Goal: Transaction & Acquisition: Purchase product/service

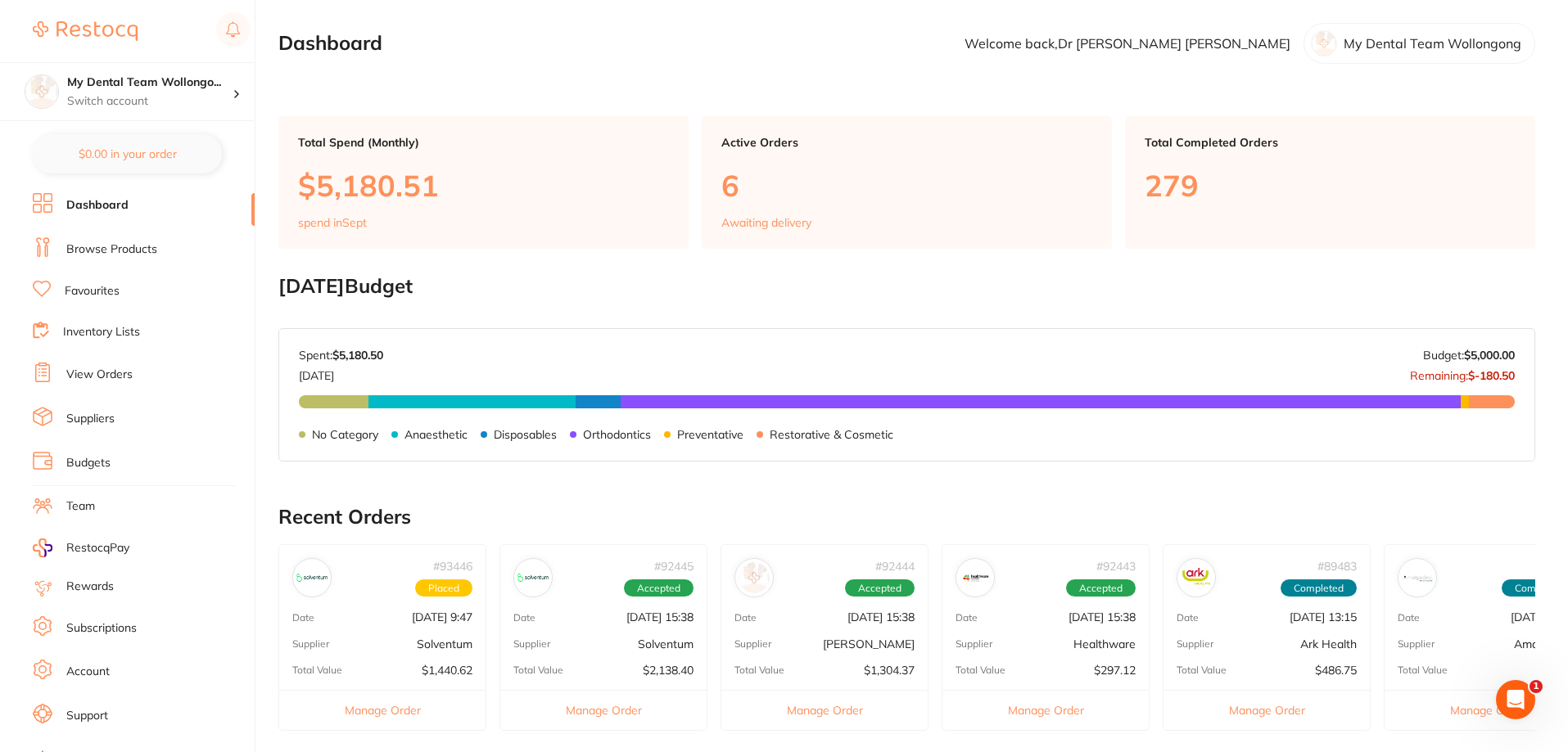
click at [144, 259] on li "Browse Products" at bounding box center [143, 249] width 222 height 24
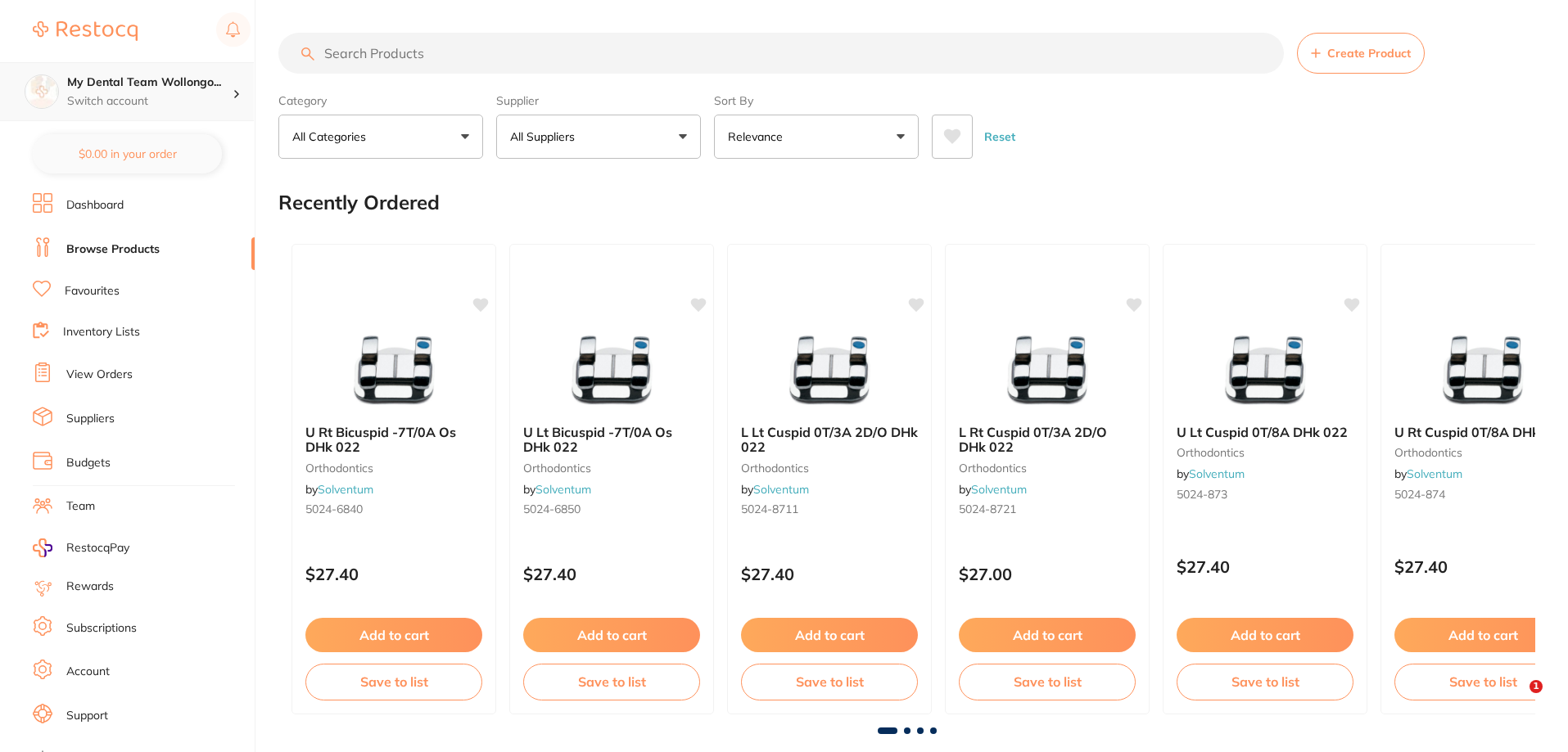
click at [175, 93] on div "My Dental Team Wollongo... Switch account" at bounding box center [150, 92] width 166 height 34
click at [158, 109] on p "Switch account" at bounding box center [150, 102] width 166 height 16
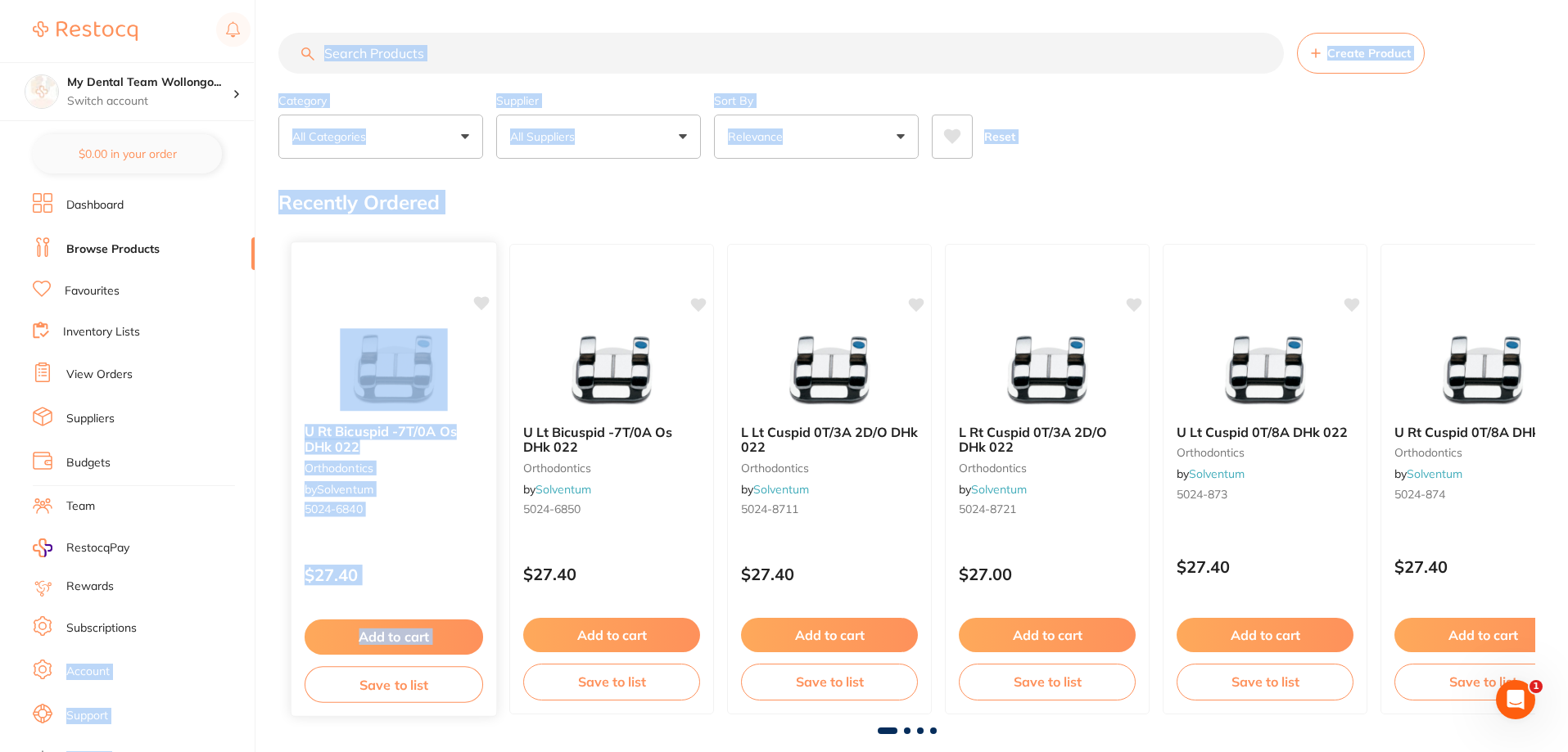
drag, startPoint x: 244, startPoint y: 631, endPoint x: 355, endPoint y: 696, distance: 128.6
click at [343, 694] on div "$248.40 My Dental Team Wollongo... Switch account My Dental Team Wollongong $0.…" at bounding box center [784, 376] width 1568 height 752
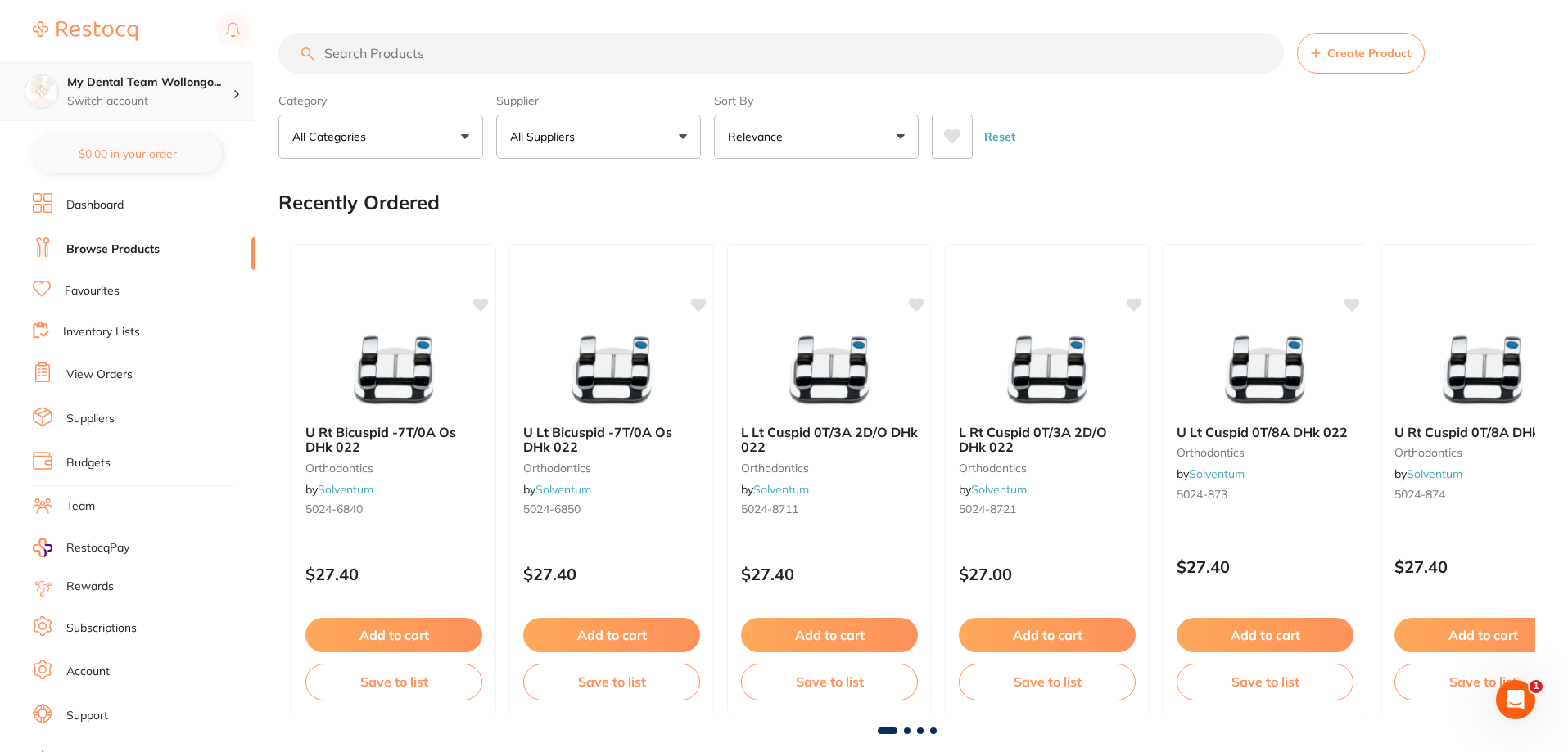
click at [190, 107] on p "Switch account" at bounding box center [150, 102] width 166 height 16
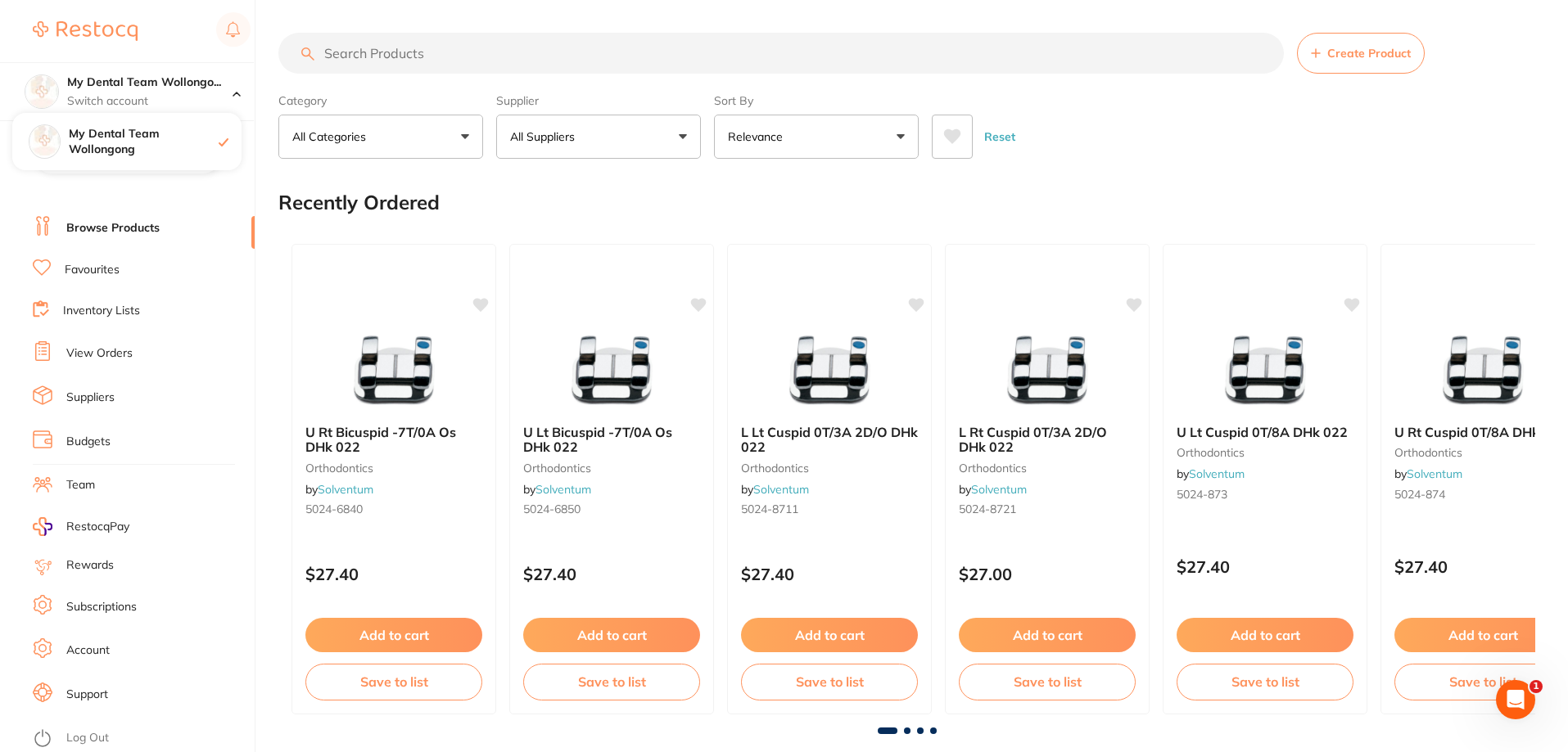
click at [86, 742] on link "Log Out" at bounding box center [87, 739] width 42 height 16
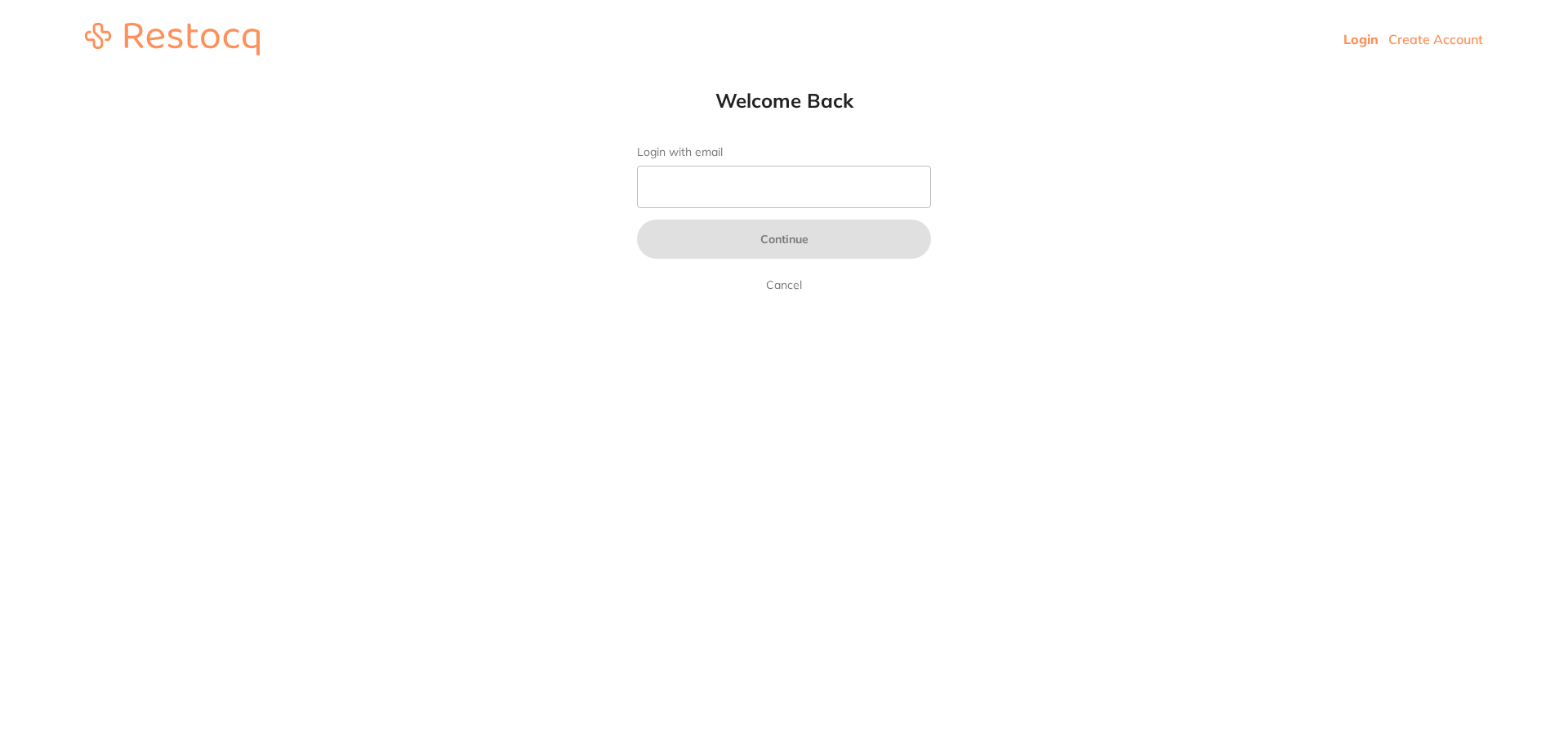
click at [768, 168] on form "Login with email Continue Cancel" at bounding box center [784, 220] width 294 height 149
click at [803, 185] on input "Login with email" at bounding box center [784, 187] width 294 height 42
type input "[EMAIL_ADDRESS][DOMAIN_NAME]"
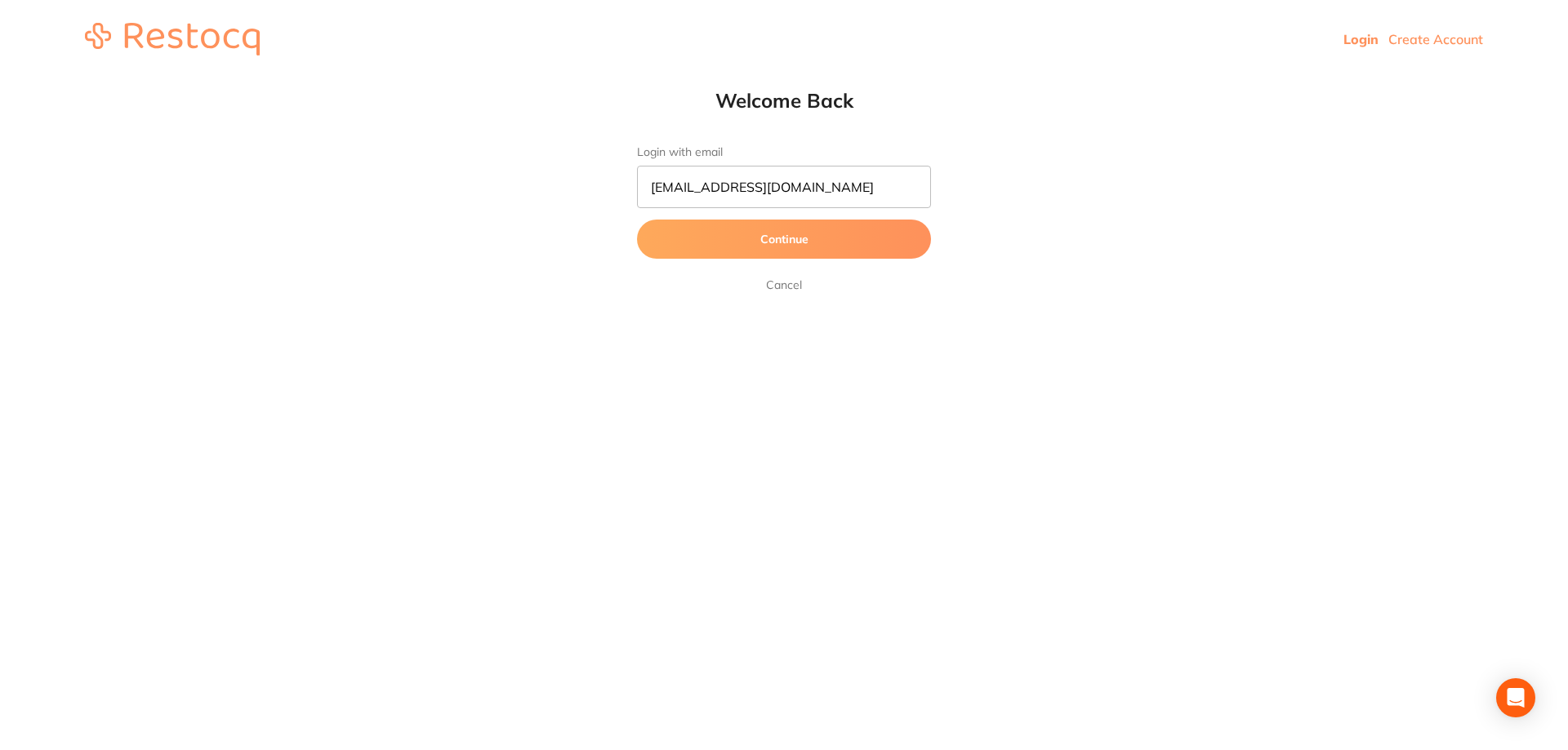
drag, startPoint x: 810, startPoint y: 202, endPoint x: 837, endPoint y: 232, distance: 40.4
click at [837, 232] on button "Continue" at bounding box center [784, 240] width 294 height 39
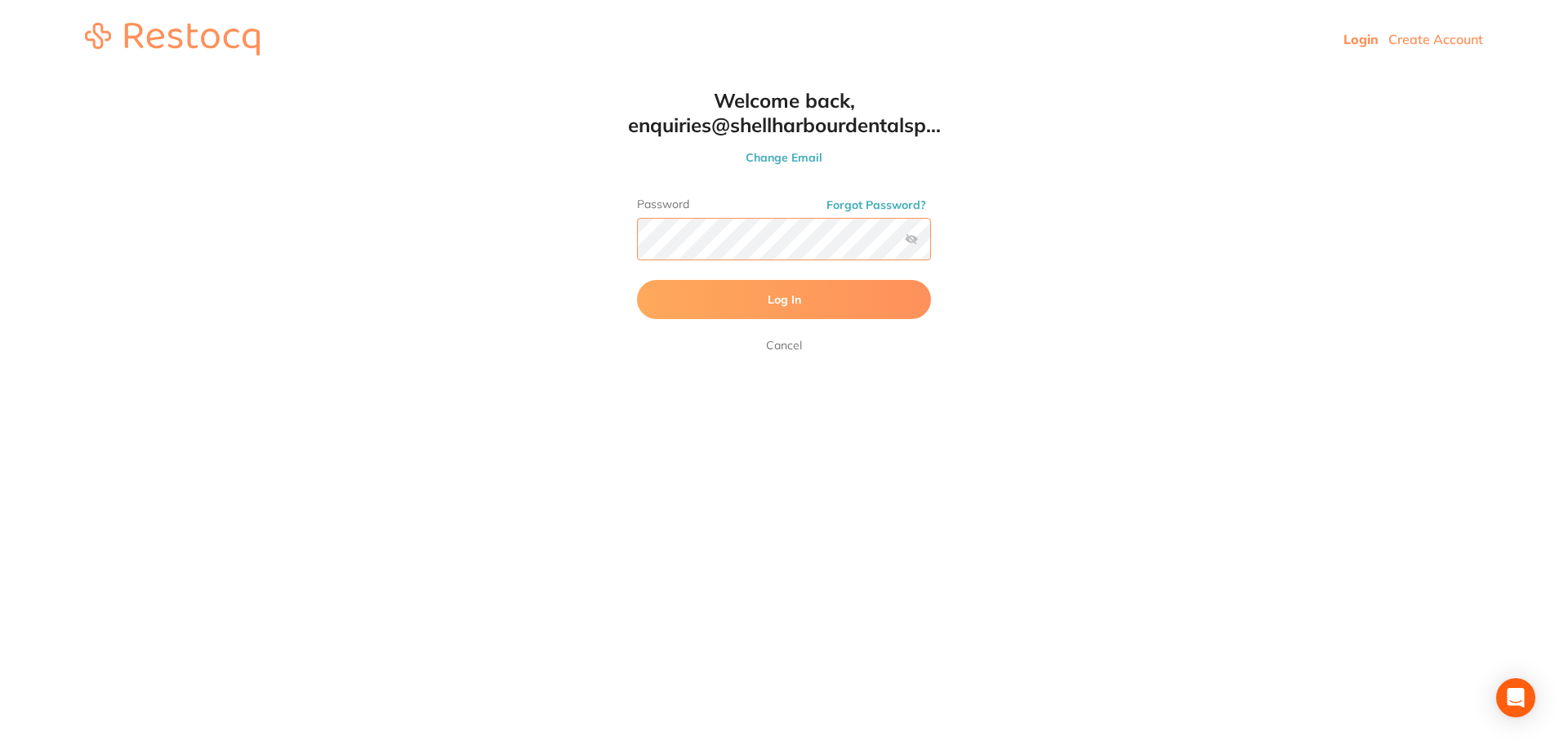
click at [637, 280] on button "Log In" at bounding box center [784, 300] width 294 height 39
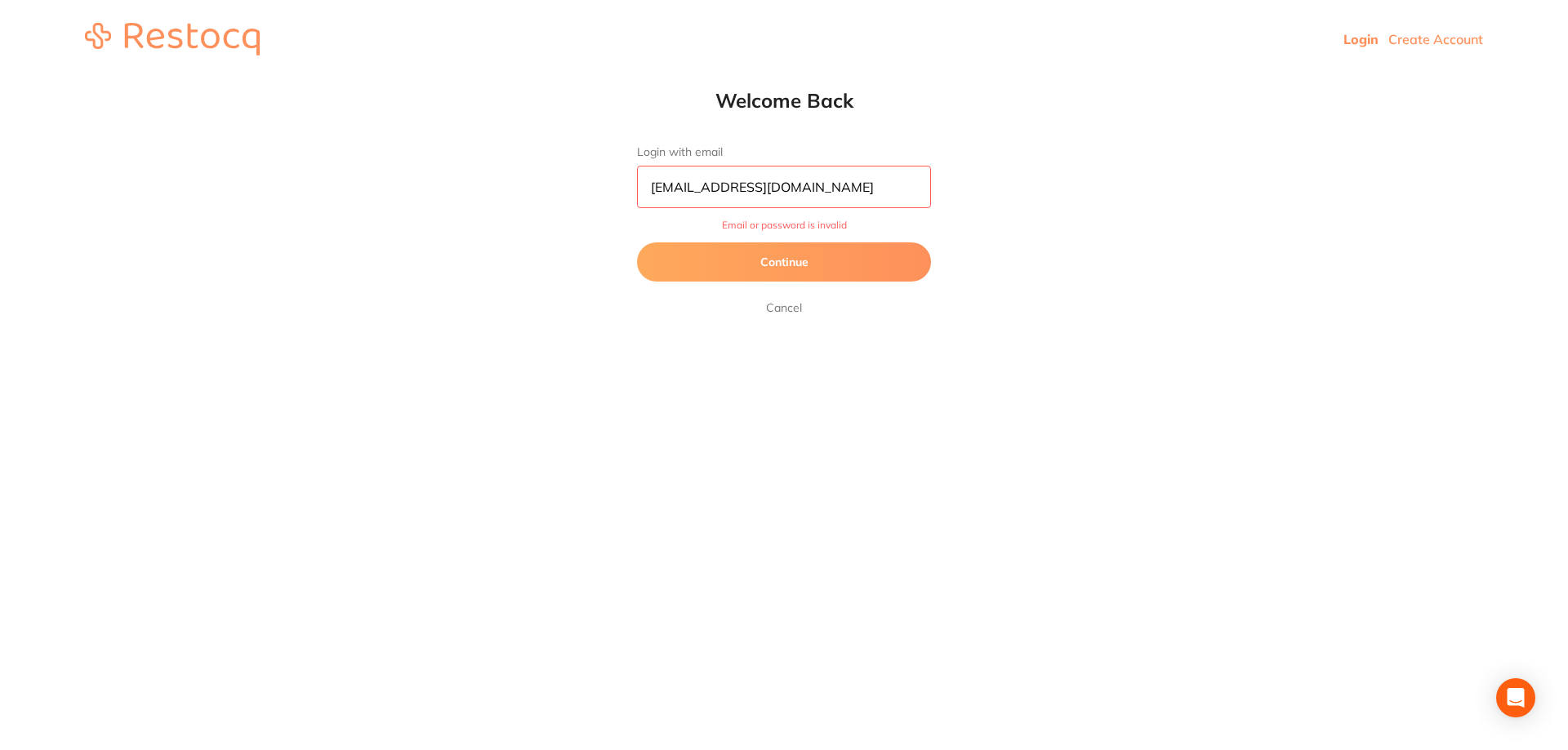
click at [890, 176] on input "[EMAIL_ADDRESS][DOMAIN_NAME]" at bounding box center [784, 187] width 294 height 42
click at [812, 266] on button "Continue" at bounding box center [784, 262] width 294 height 39
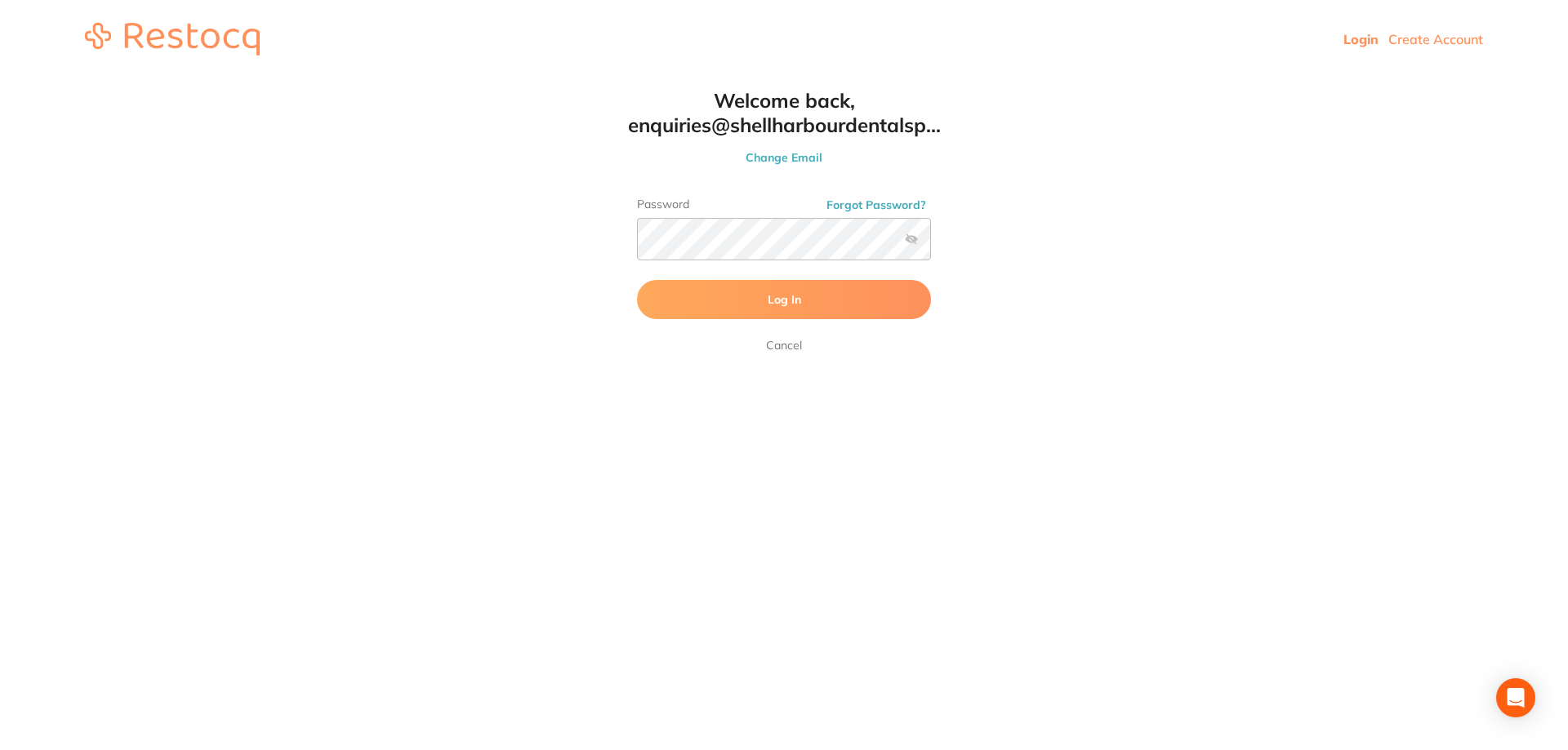
click at [915, 239] on label at bounding box center [911, 239] width 13 height 13
click at [931, 244] on input "checkbox" at bounding box center [931, 244] width 0 height 0
click at [915, 235] on label at bounding box center [911, 239] width 13 height 13
click at [931, 244] on input "checkbox" at bounding box center [931, 244] width 0 height 0
click at [369, 78] on html "Login Create Account Welcome Back Login with email [EMAIL_ADDRESS][DOMAIN_NAME]…" at bounding box center [784, 39] width 1568 height 78
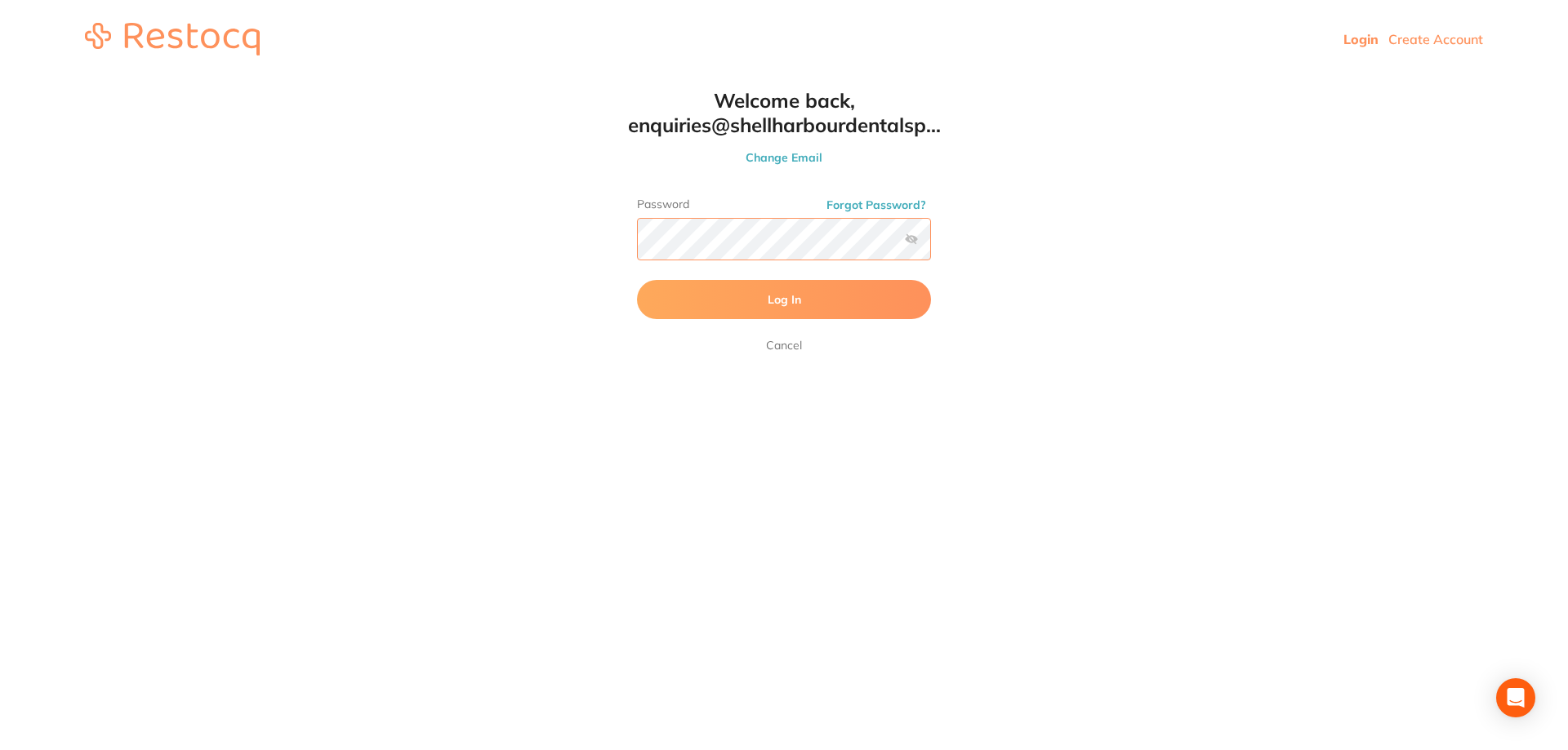
click at [637, 280] on button "Log In" at bounding box center [784, 300] width 294 height 39
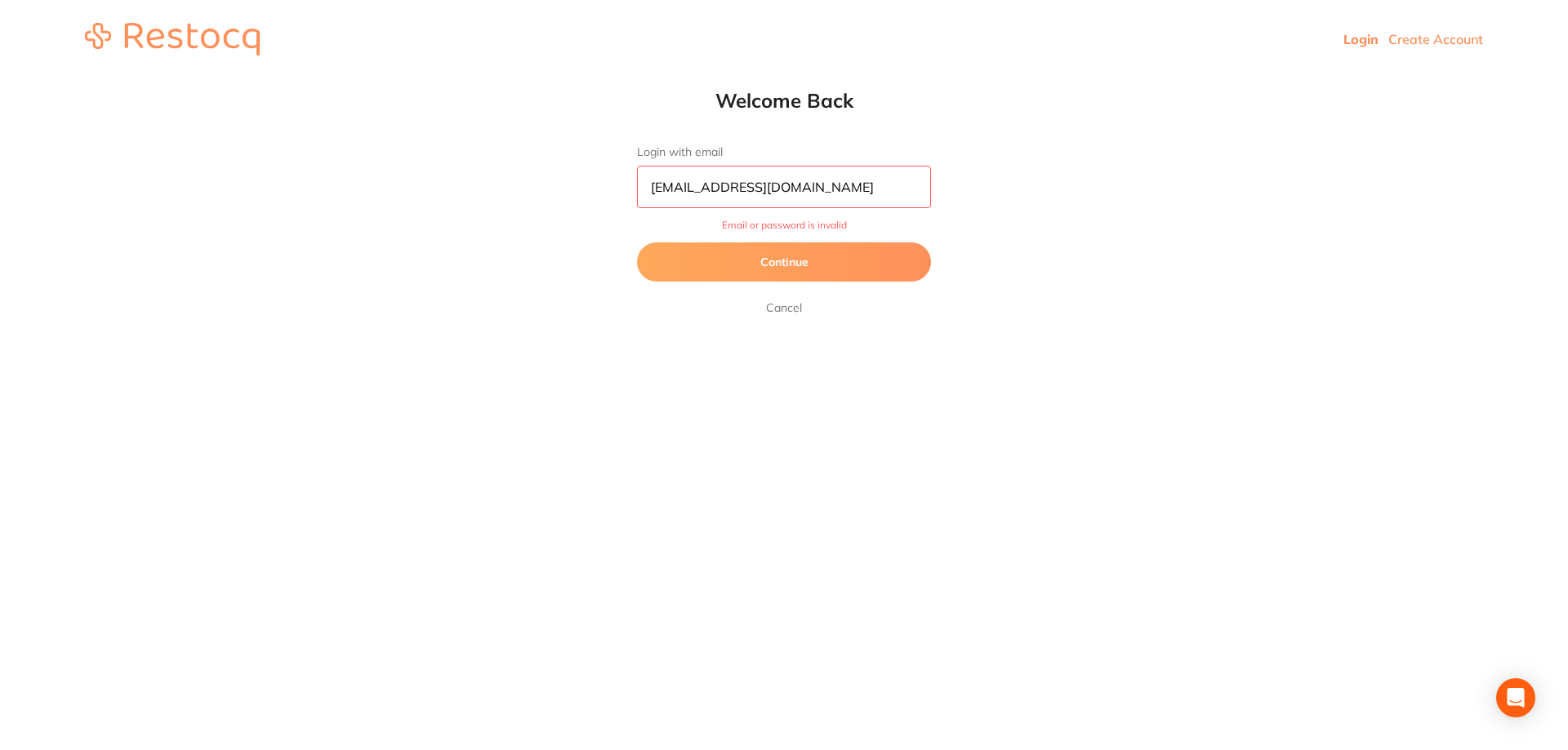
click at [883, 277] on button "Continue" at bounding box center [784, 262] width 294 height 39
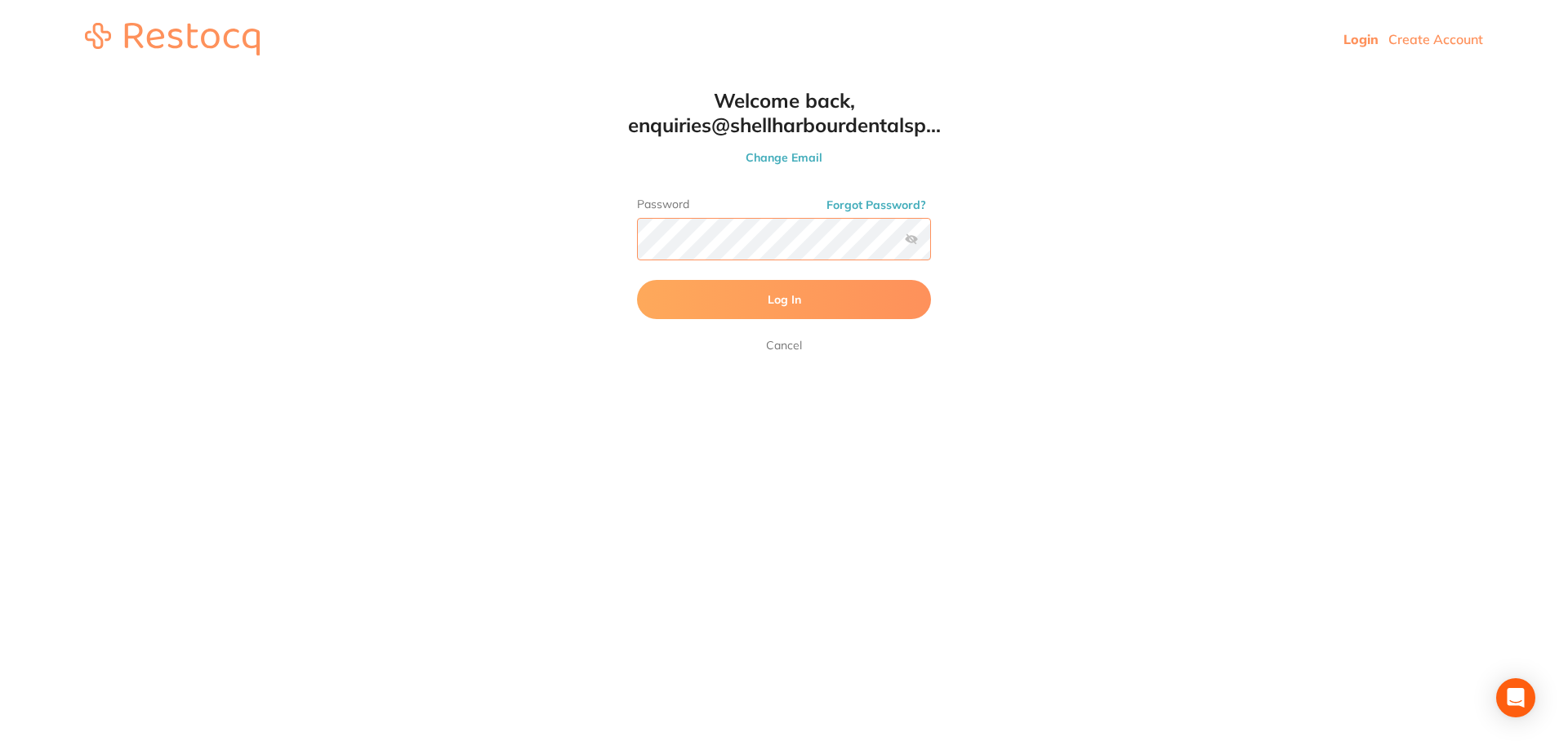
click at [574, 78] on html "Login Create Account Welcome Back Login with email [EMAIL_ADDRESS][DOMAIN_NAME]…" at bounding box center [784, 39] width 1568 height 78
click at [637, 280] on button "Log In" at bounding box center [784, 300] width 294 height 39
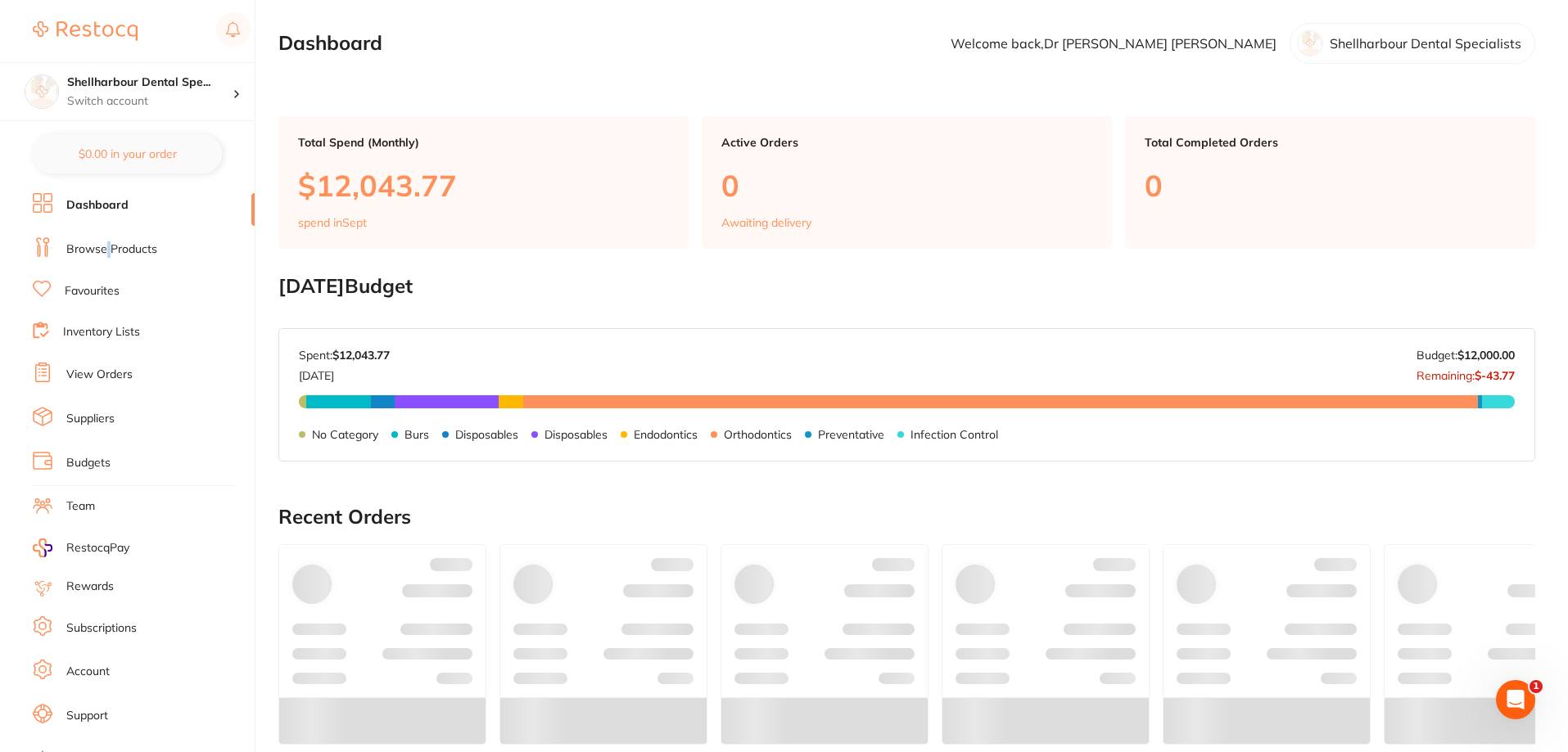
drag, startPoint x: 108, startPoint y: 246, endPoint x: 122, endPoint y: 123, distance: 123.8
click at [106, 246] on link "Browse Products" at bounding box center [112, 249] width 91 height 16
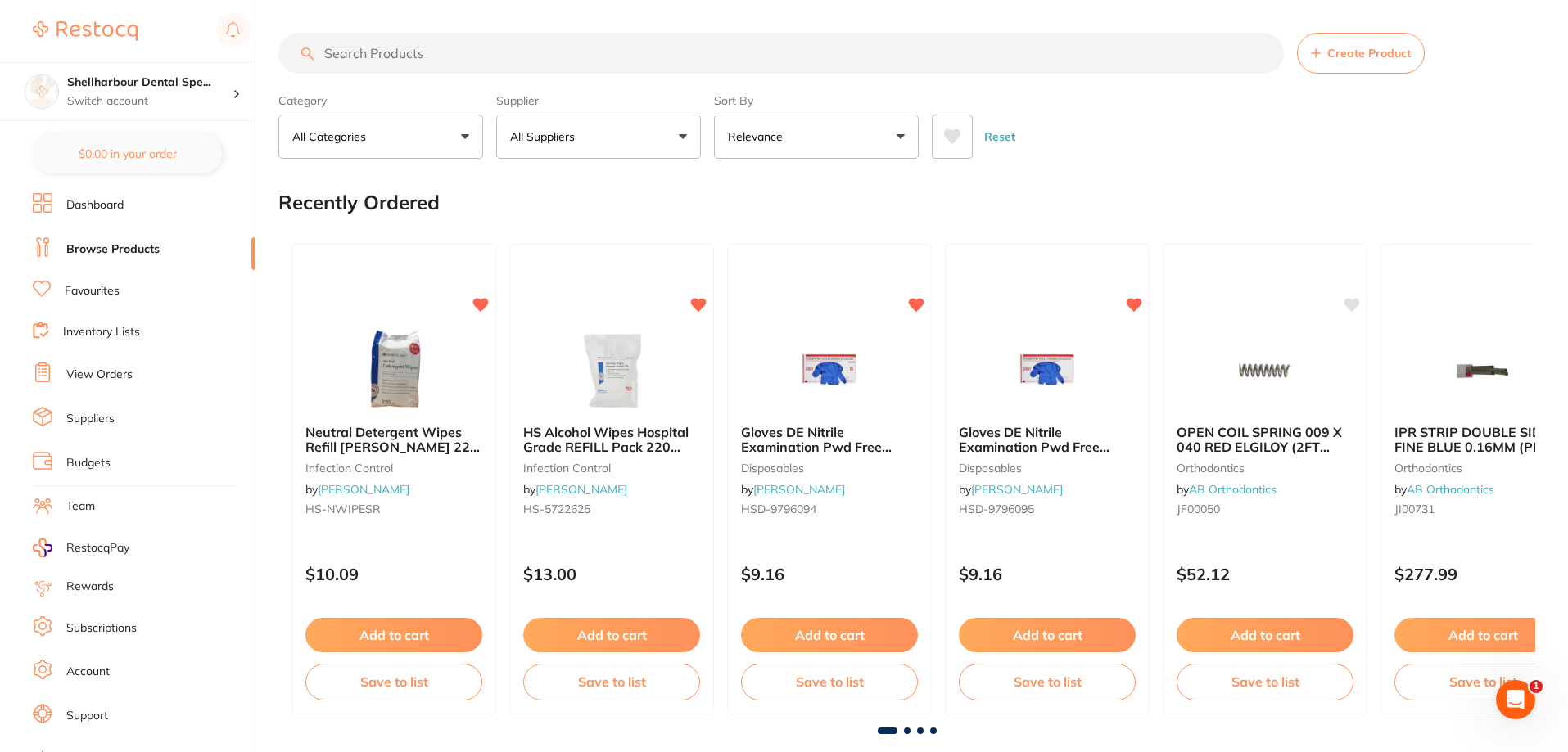
click at [394, 68] on input "search" at bounding box center [780, 52] width 1005 height 40
type input "forsus spring"
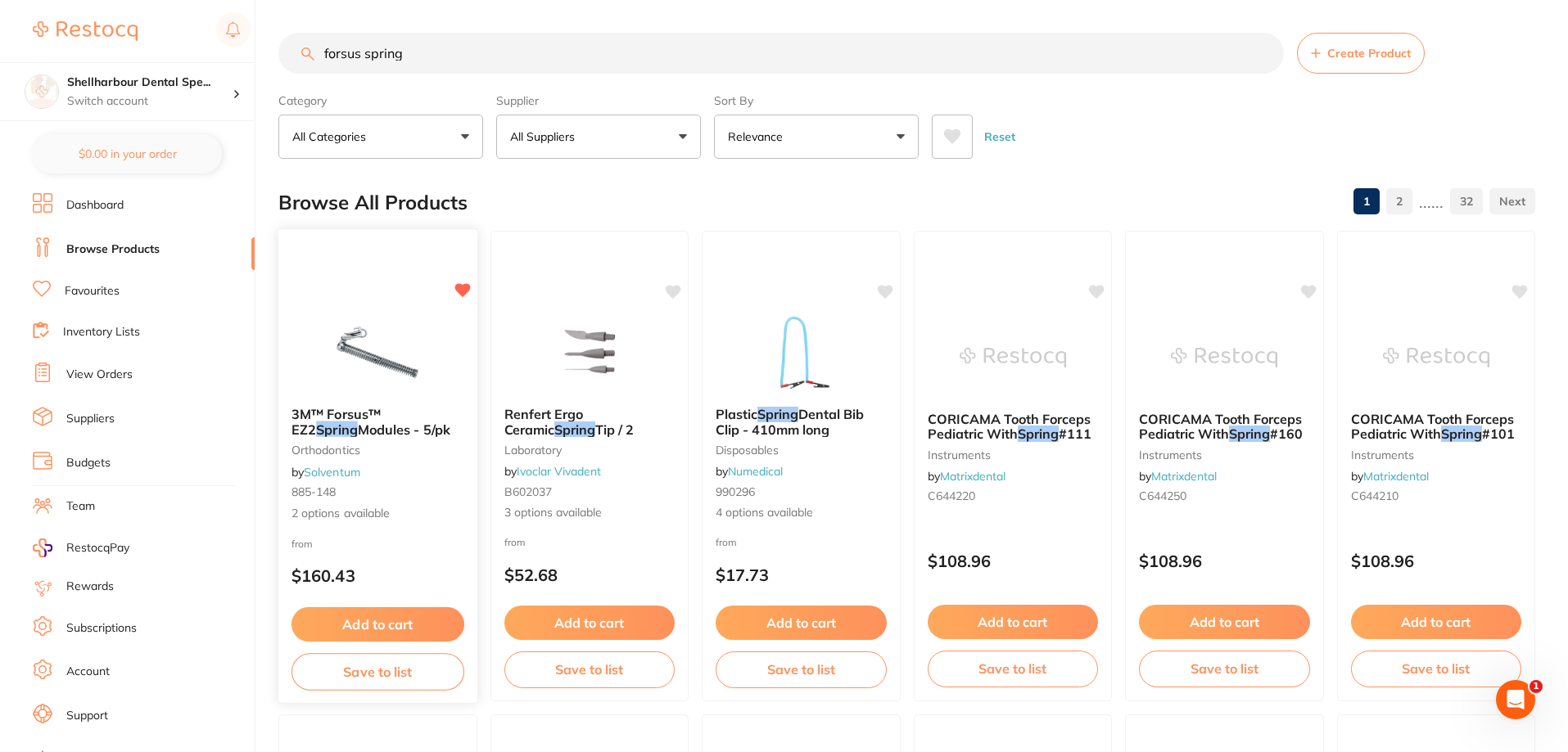
click at [413, 391] on img at bounding box center [377, 353] width 107 height 83
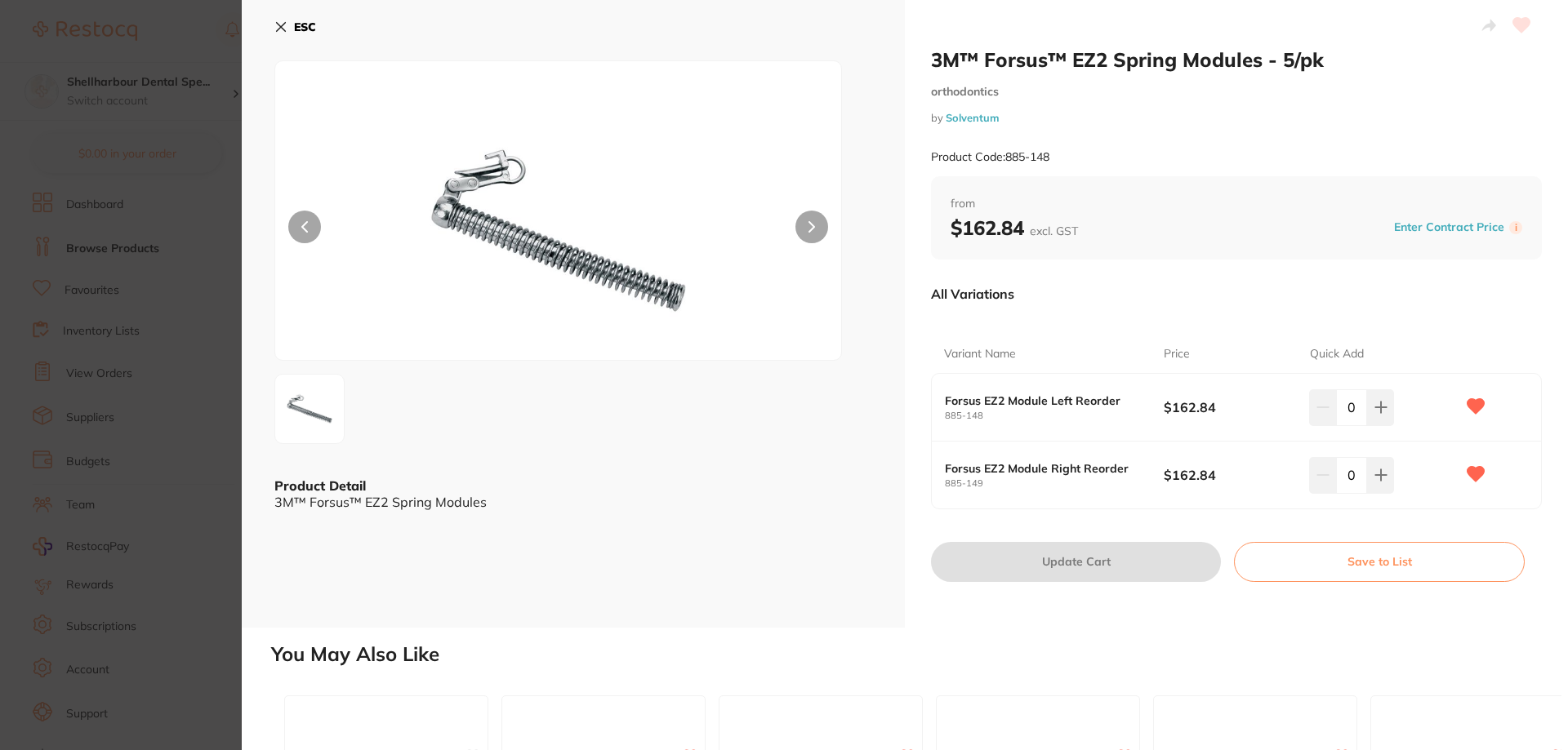
click at [1392, 468] on div "0" at bounding box center [1381, 475] width 146 height 36
click at [1387, 475] on button at bounding box center [1380, 475] width 27 height 36
type input "1"
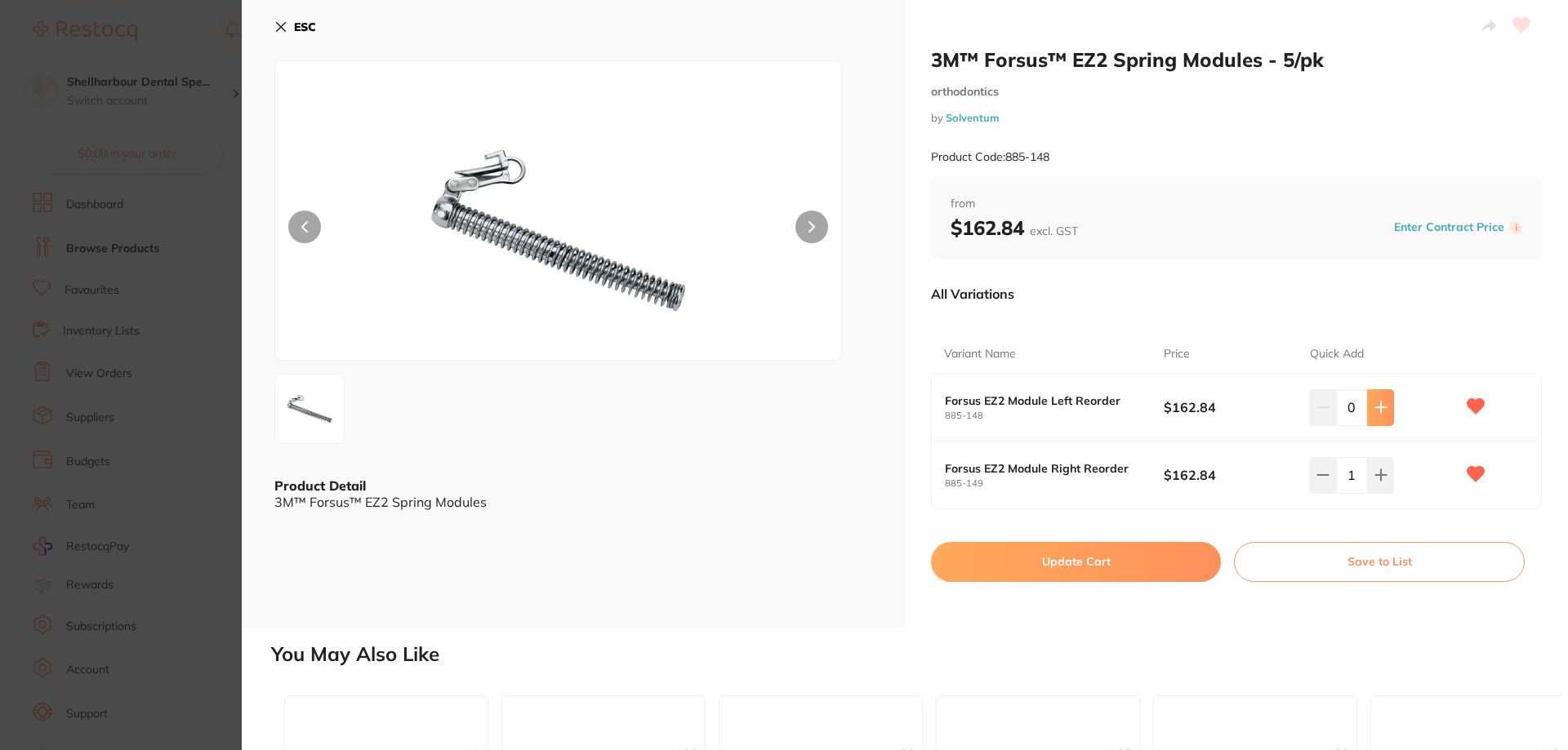
click at [1381, 412] on icon at bounding box center [1380, 407] width 13 height 13
type input "1"
click at [1117, 570] on button "Update Cart" at bounding box center [1075, 562] width 290 height 39
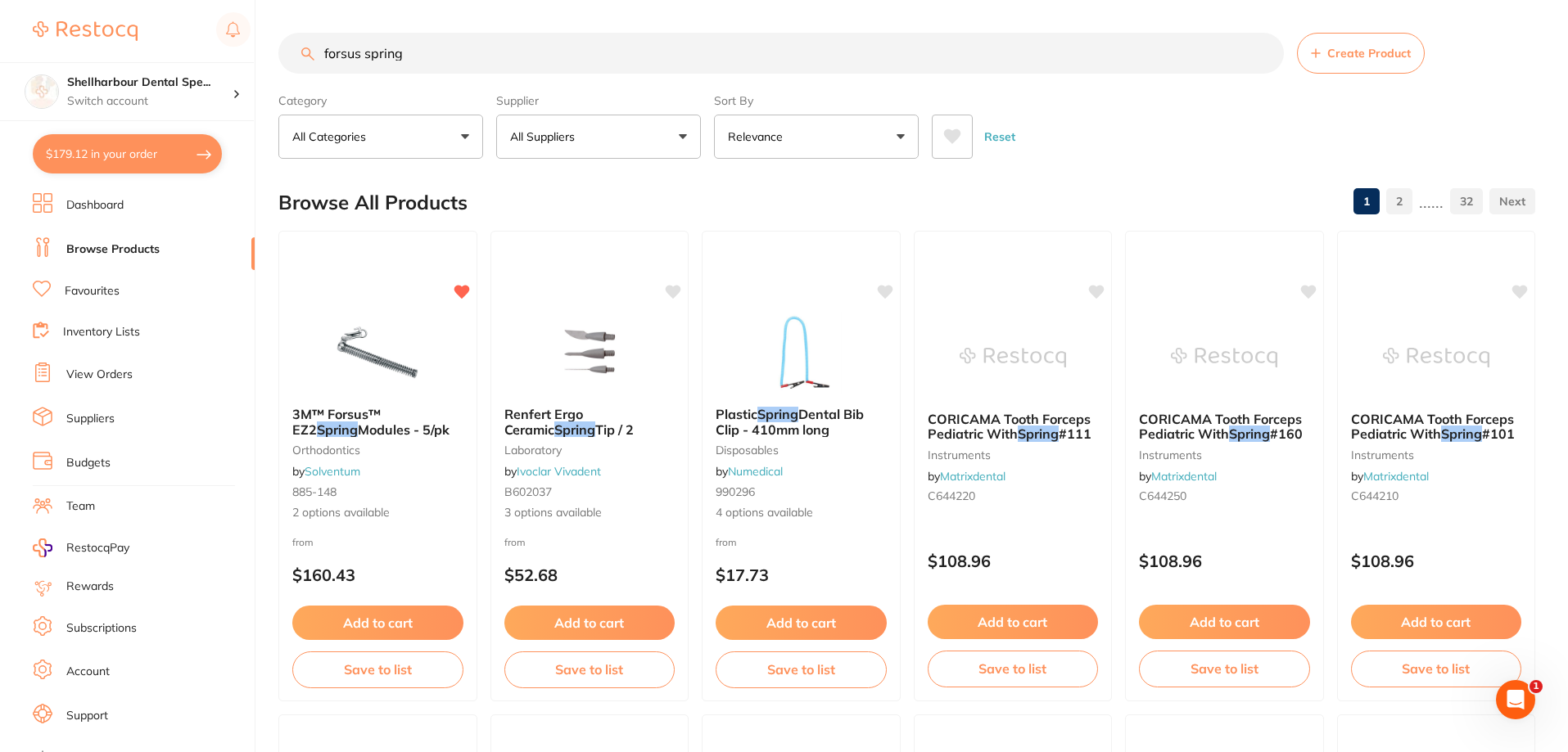
click at [157, 168] on button "$179.12 in your order" at bounding box center [127, 154] width 189 height 40
checkbox input "true"
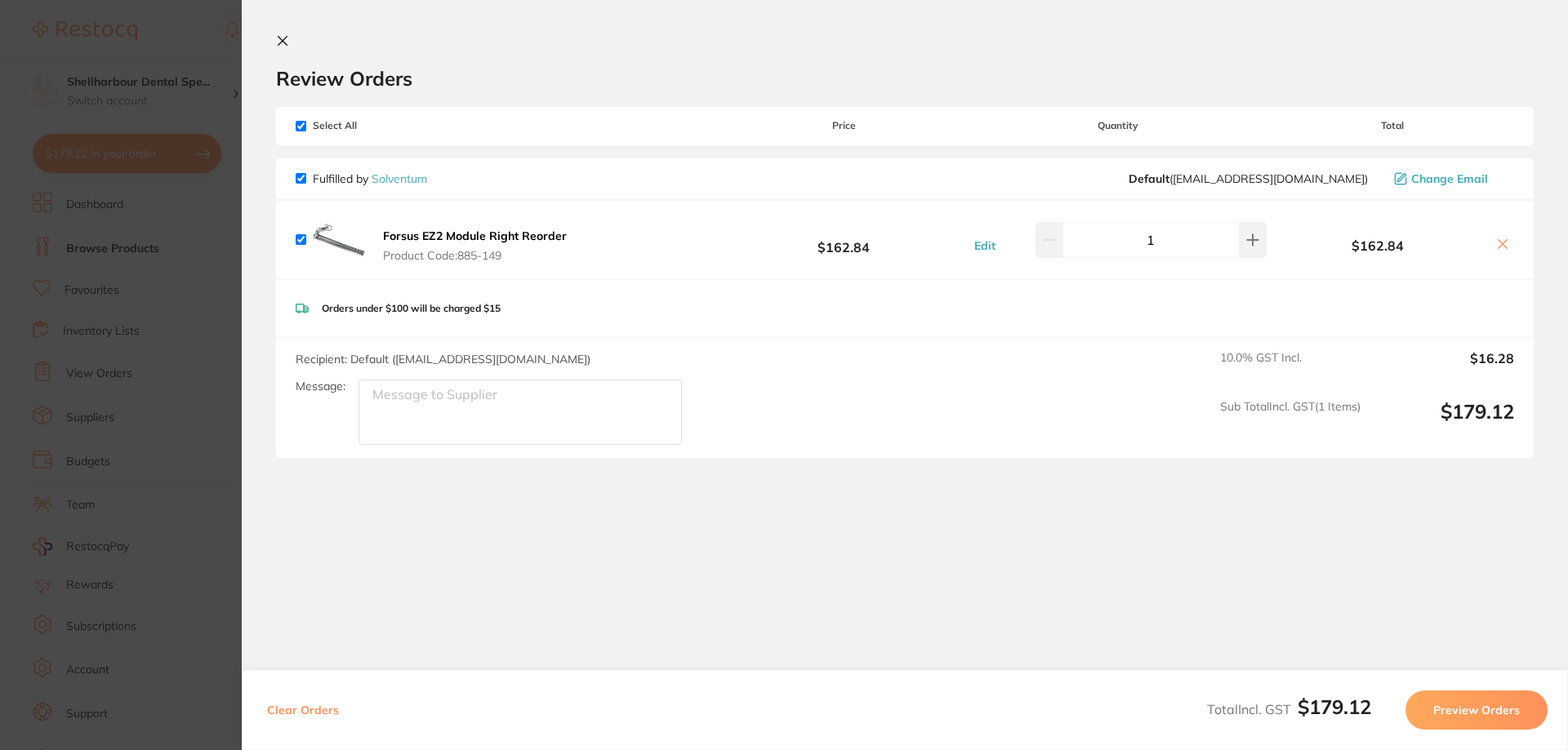
checkbox input "true"
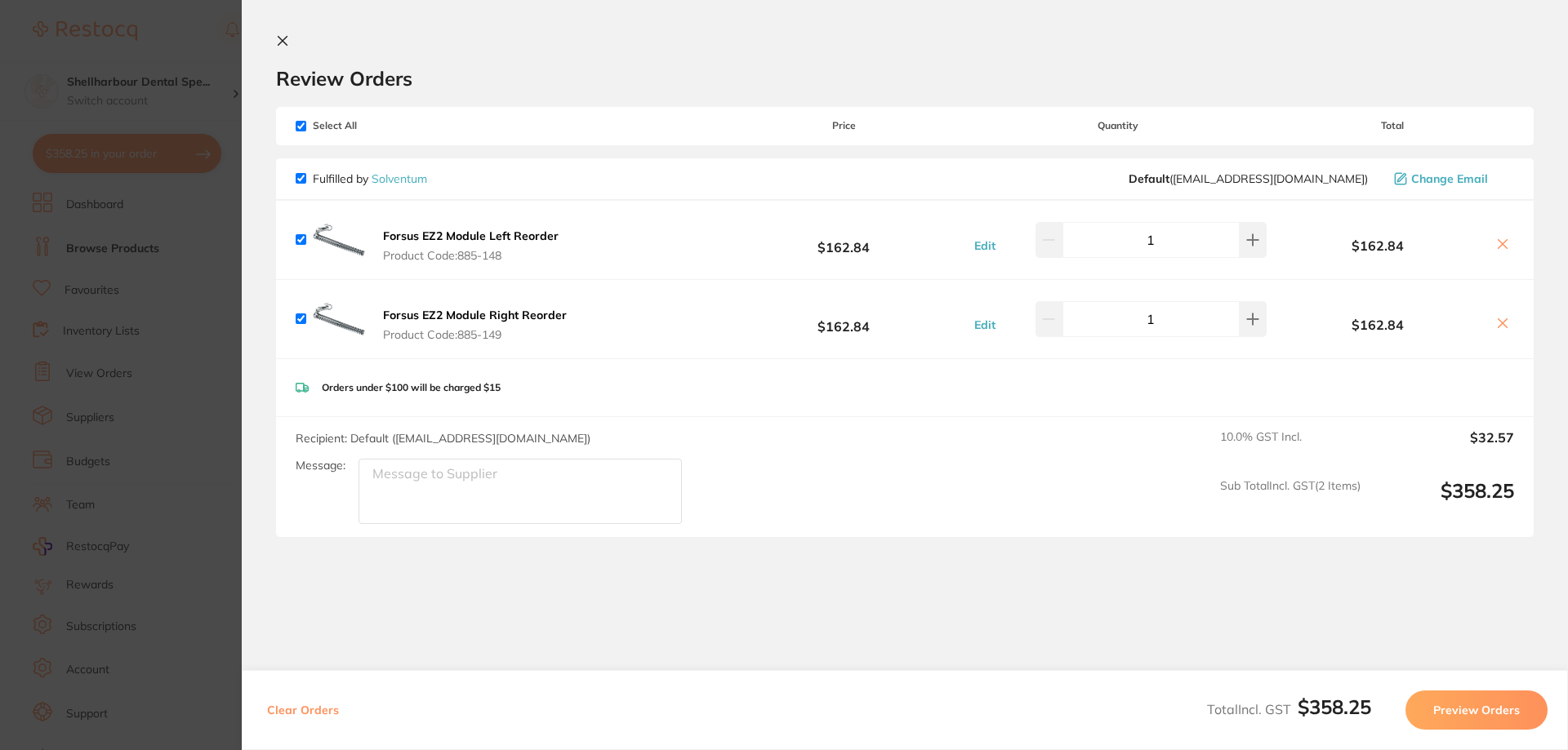
click at [1455, 702] on button "Preview Orders" at bounding box center [1476, 711] width 142 height 39
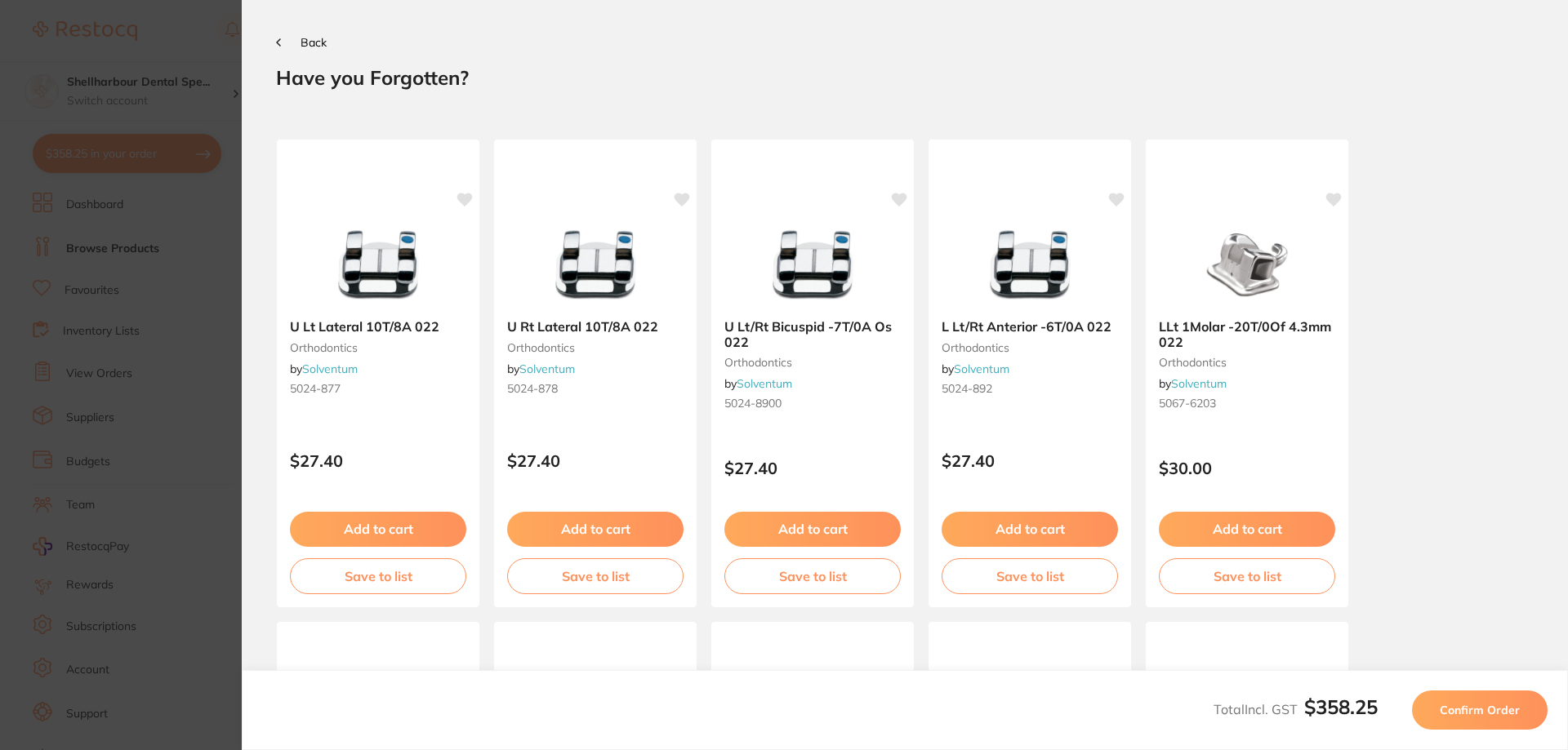
drag, startPoint x: 1459, startPoint y: 696, endPoint x: 1446, endPoint y: 702, distance: 14.3
click at [1453, 702] on button "Confirm Order" at bounding box center [1479, 711] width 136 height 39
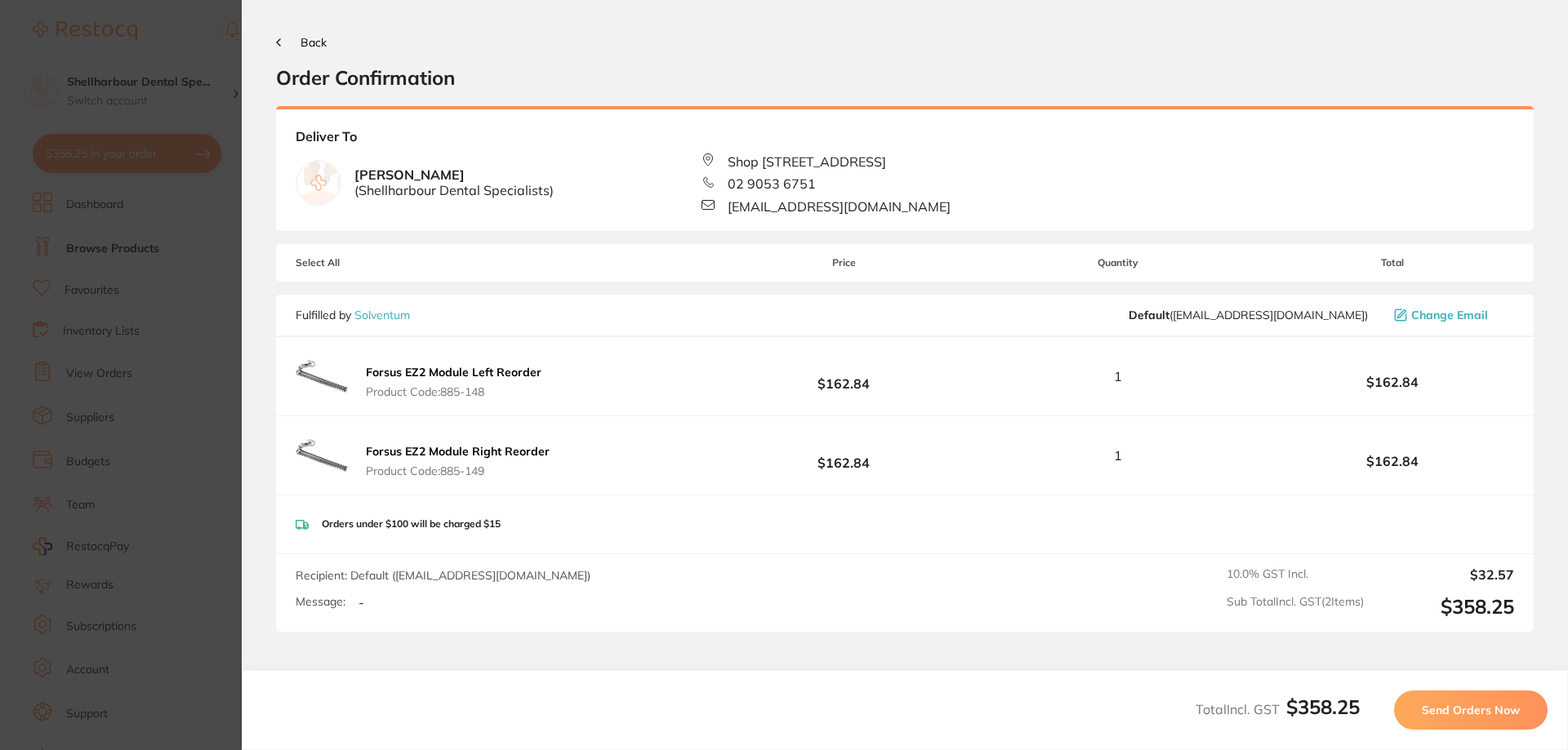
click at [1464, 706] on span "Send Orders Now" at bounding box center [1470, 710] width 98 height 14
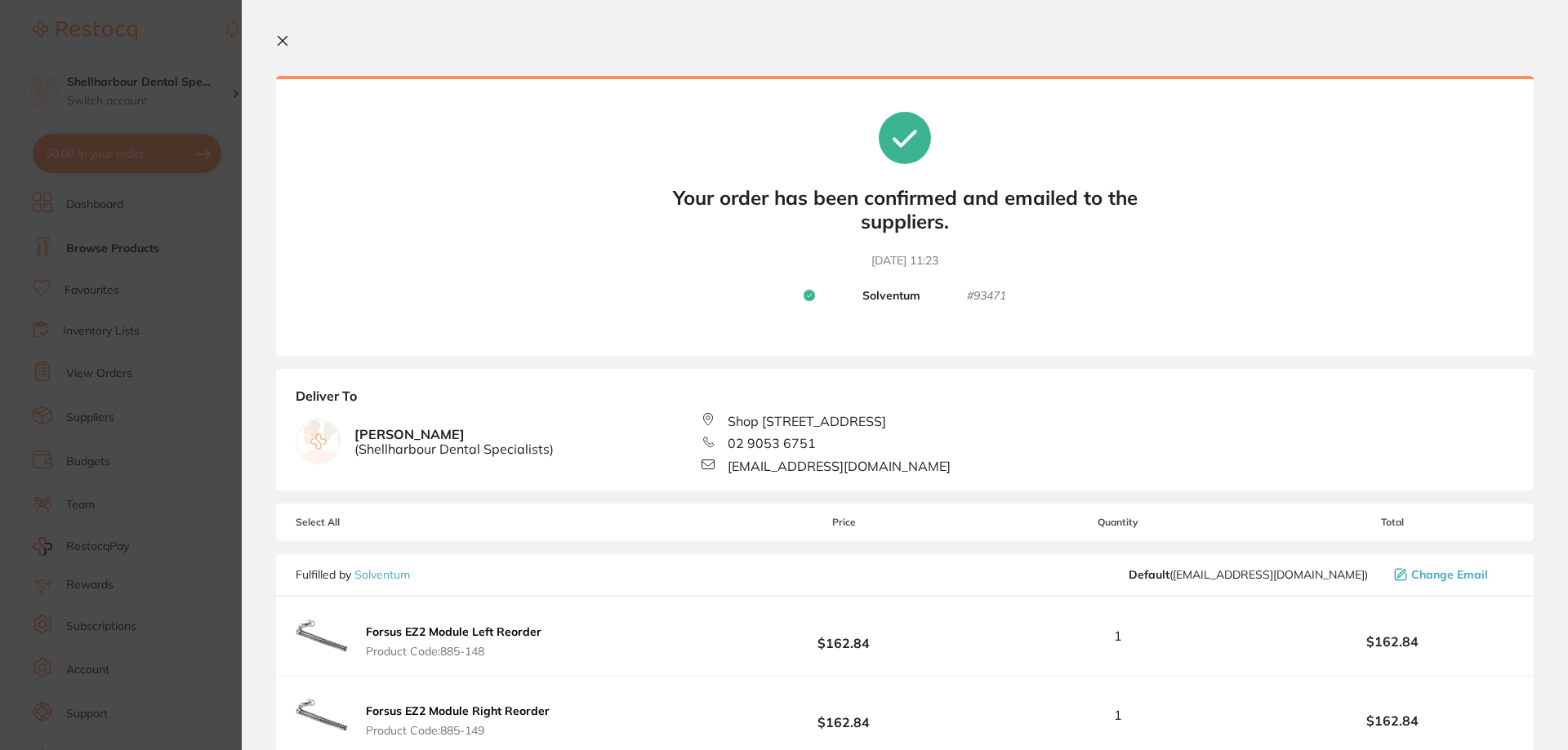
click at [284, 38] on icon at bounding box center [283, 40] width 13 height 13
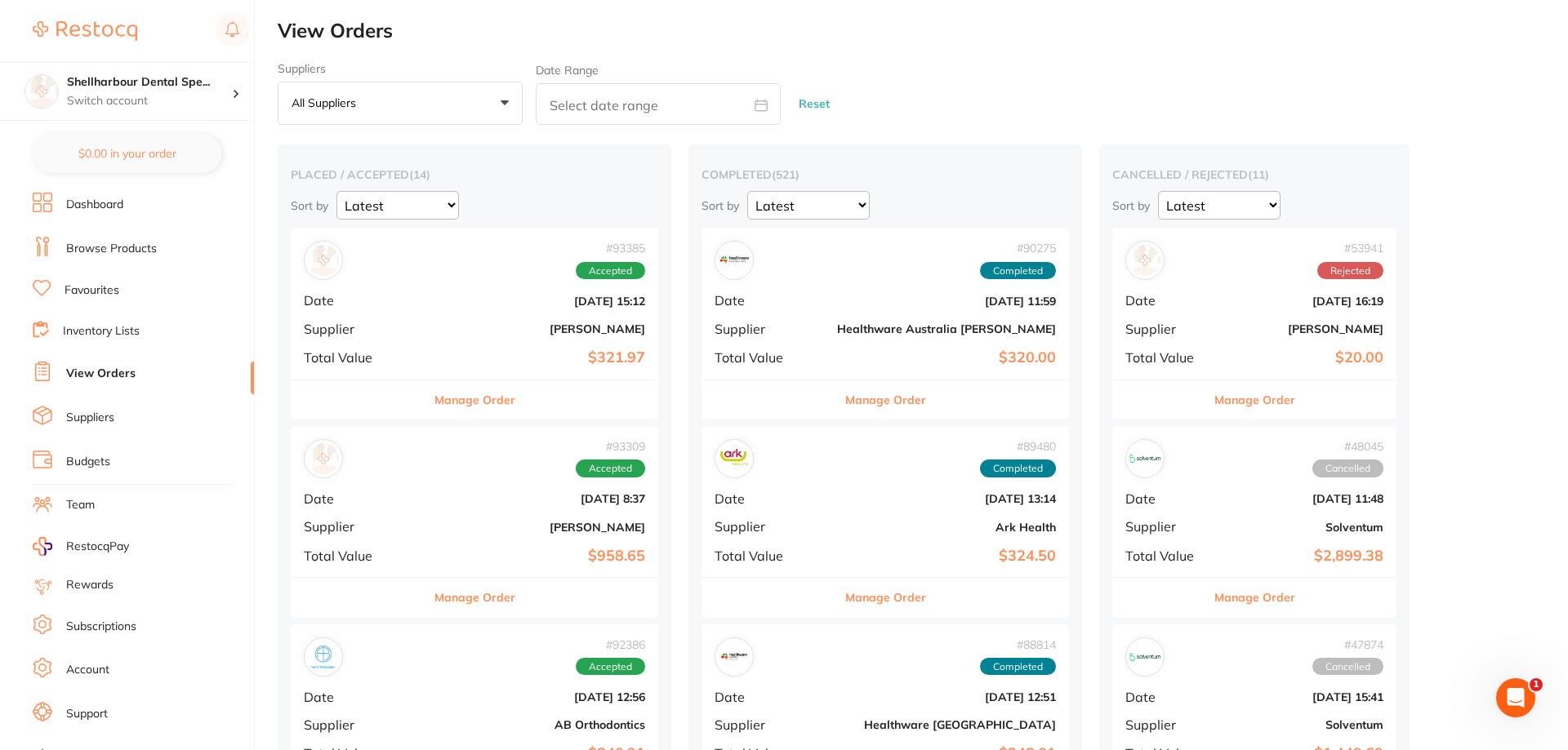
click at [284, 38] on h2 "View Orders" at bounding box center [922, 31] width 1290 height 22
click at [100, 365] on li "View Orders" at bounding box center [143, 373] width 222 height 24
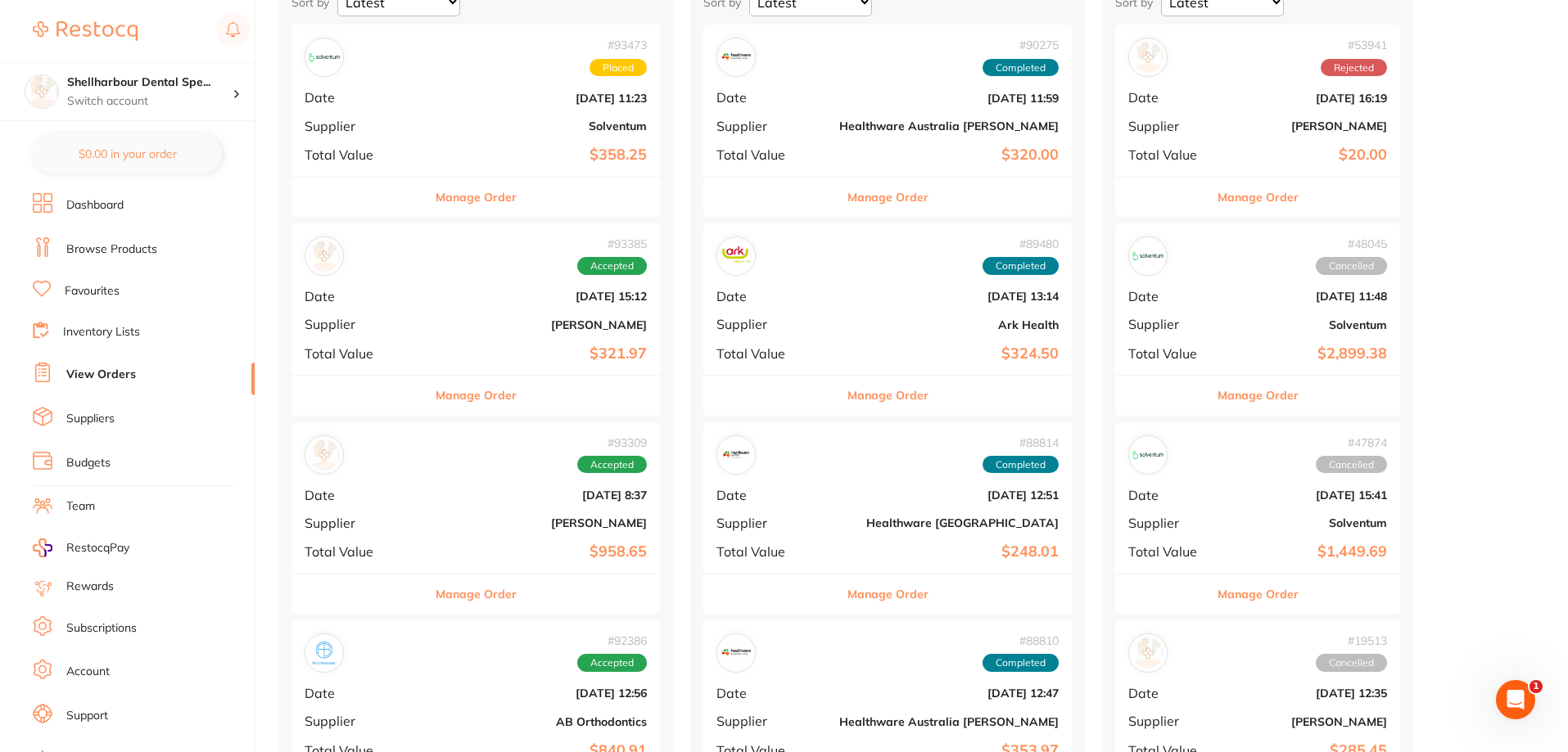
scroll to position [327, 0]
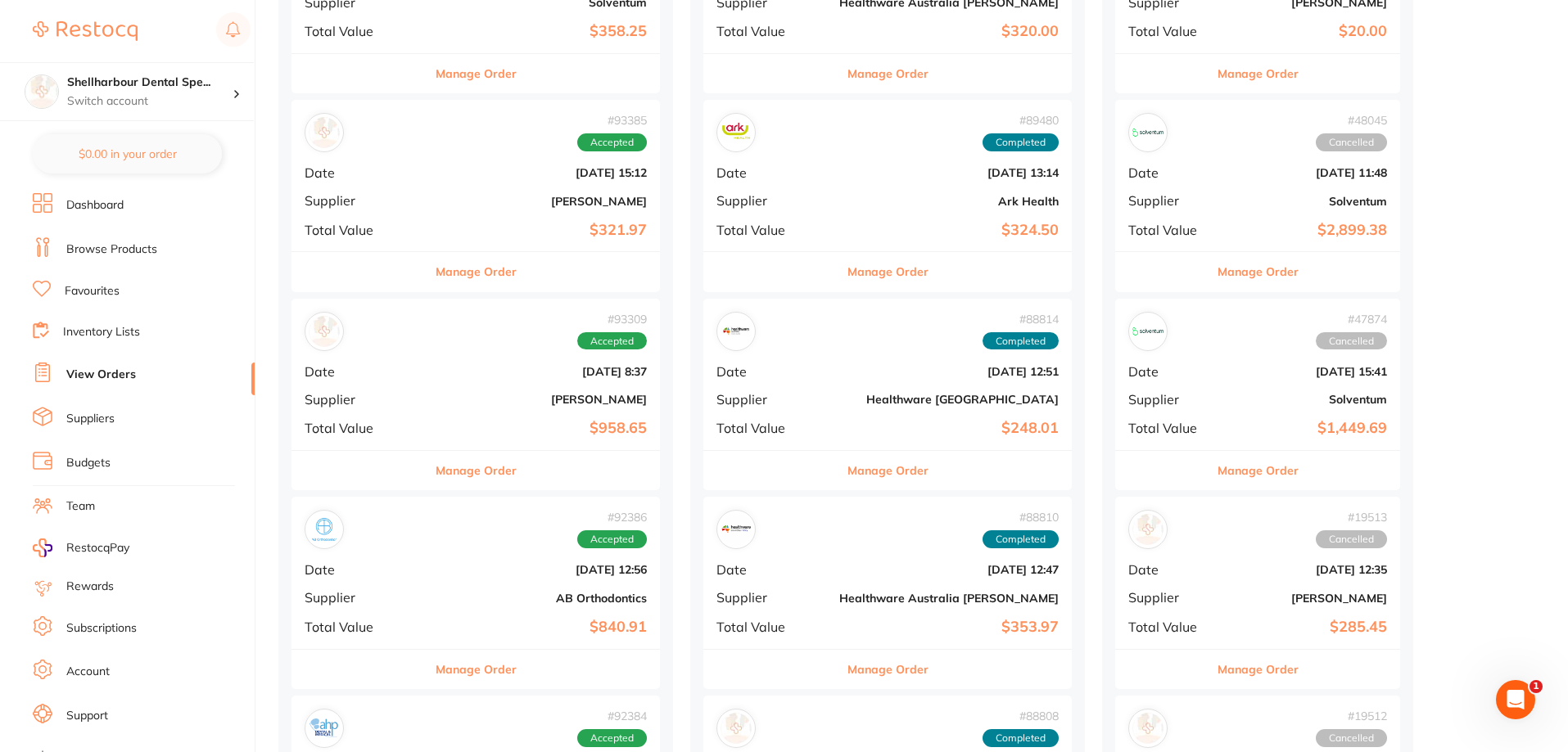
drag, startPoint x: 441, startPoint y: 456, endPoint x: 807, endPoint y: 487, distance: 367.3
click at [443, 456] on button "Manage Order" at bounding box center [476, 470] width 81 height 40
